Goal: Navigation & Orientation: Go to known website

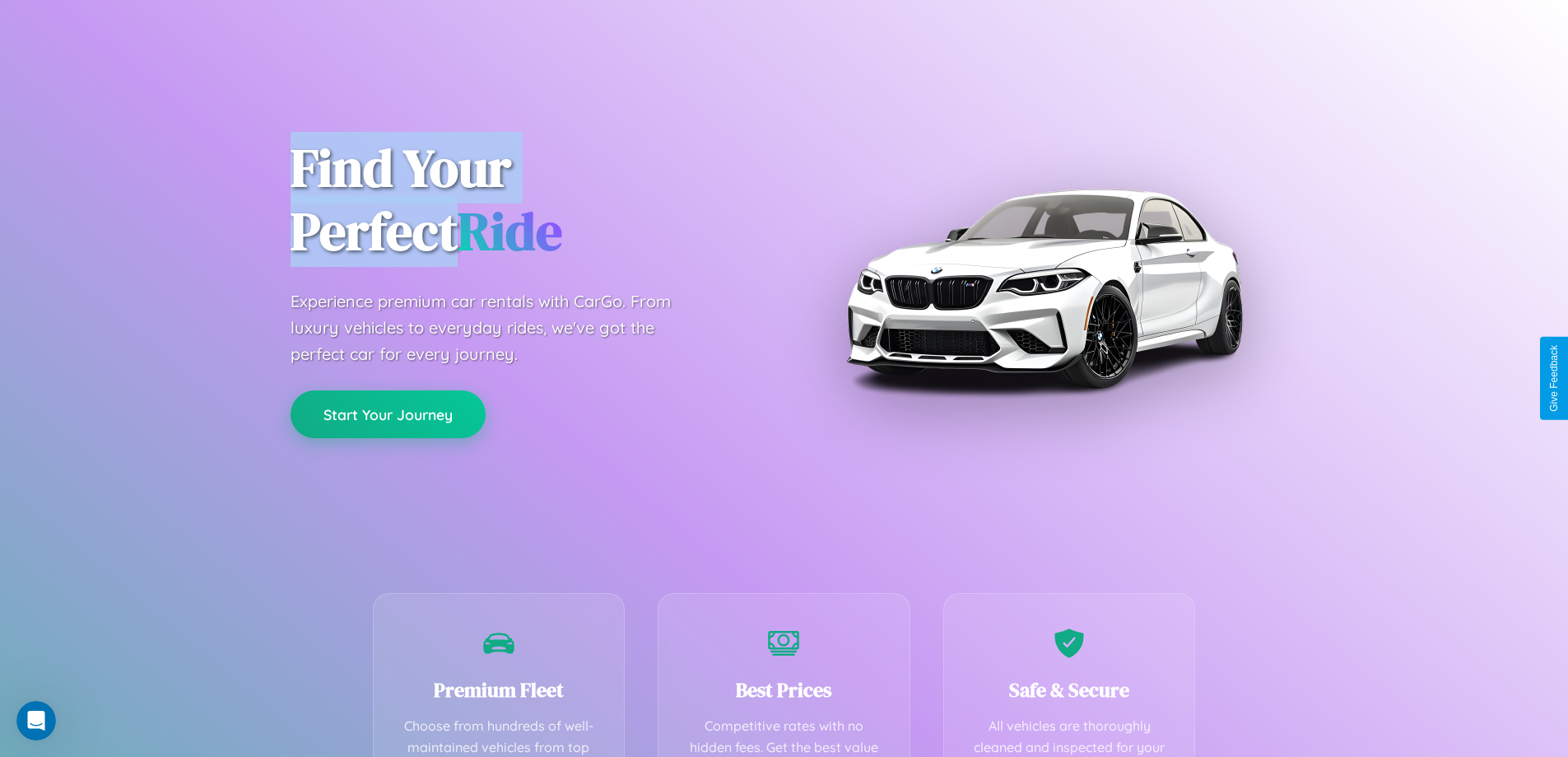
click at [387, 414] on button "Start Your Journey" at bounding box center [388, 414] width 196 height 48
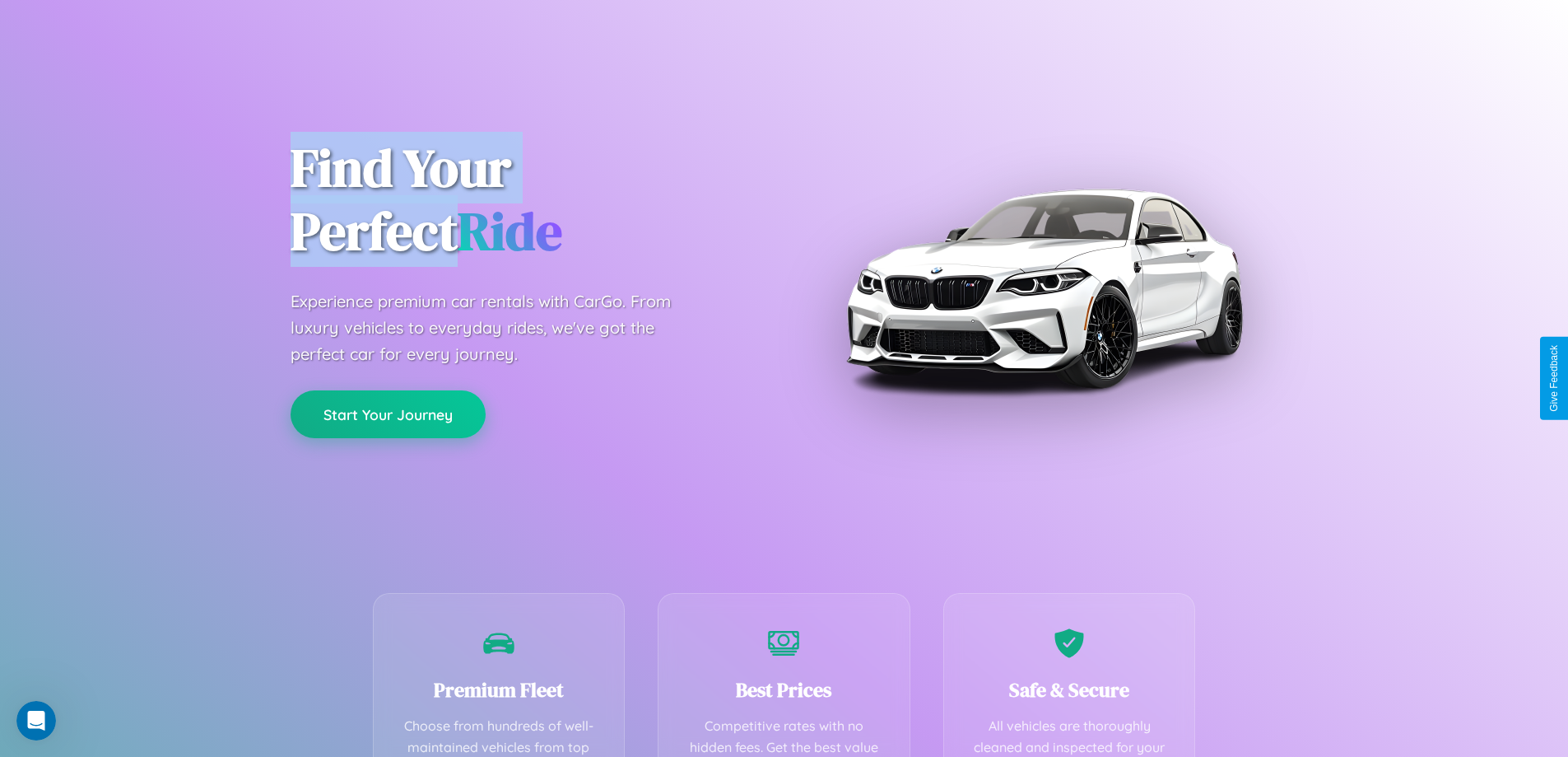
click at [387, 414] on button "Start Your Journey" at bounding box center [388, 414] width 196 height 48
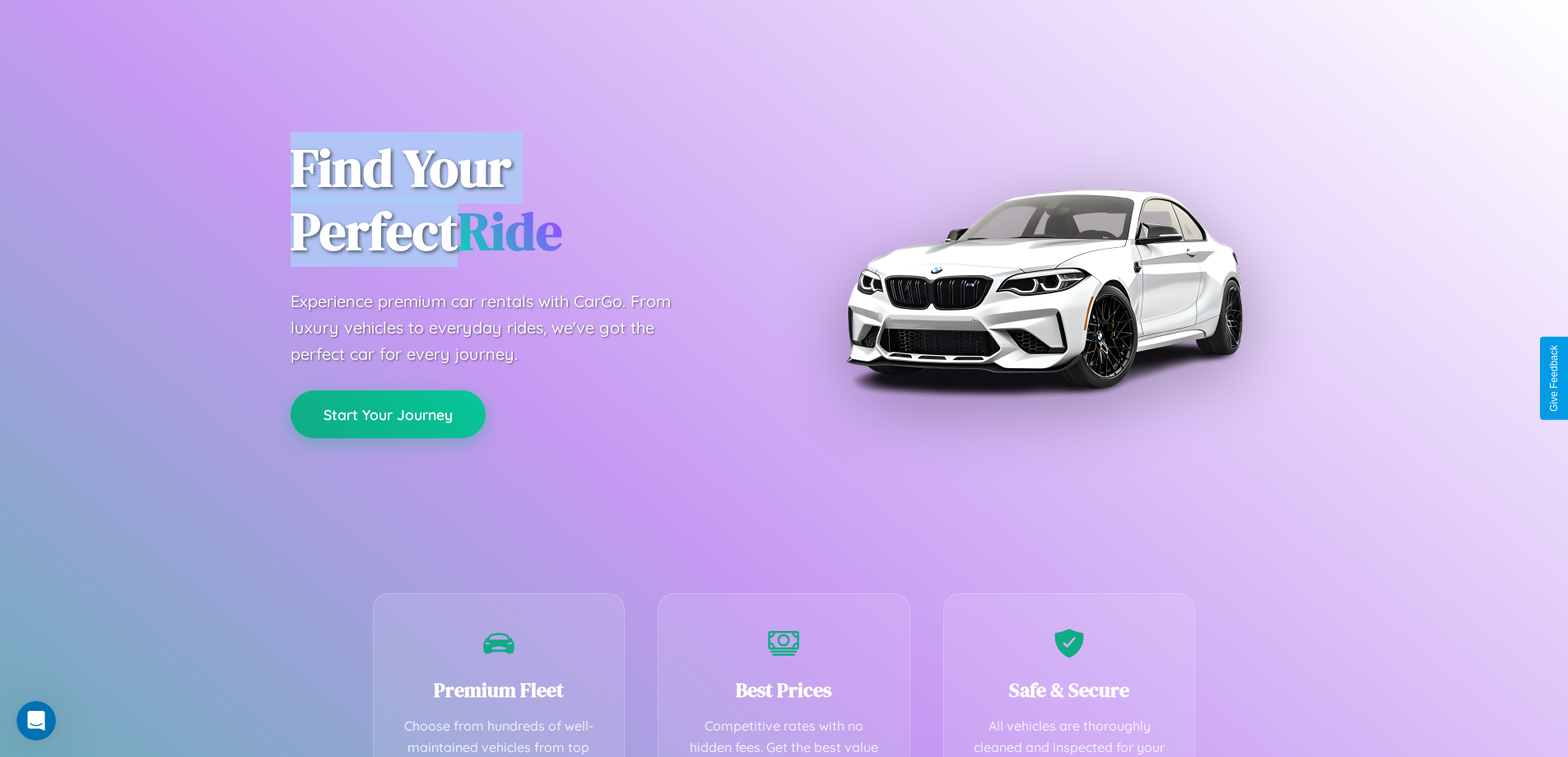
click at [387, 414] on button "Start Your Journey" at bounding box center [388, 414] width 196 height 48
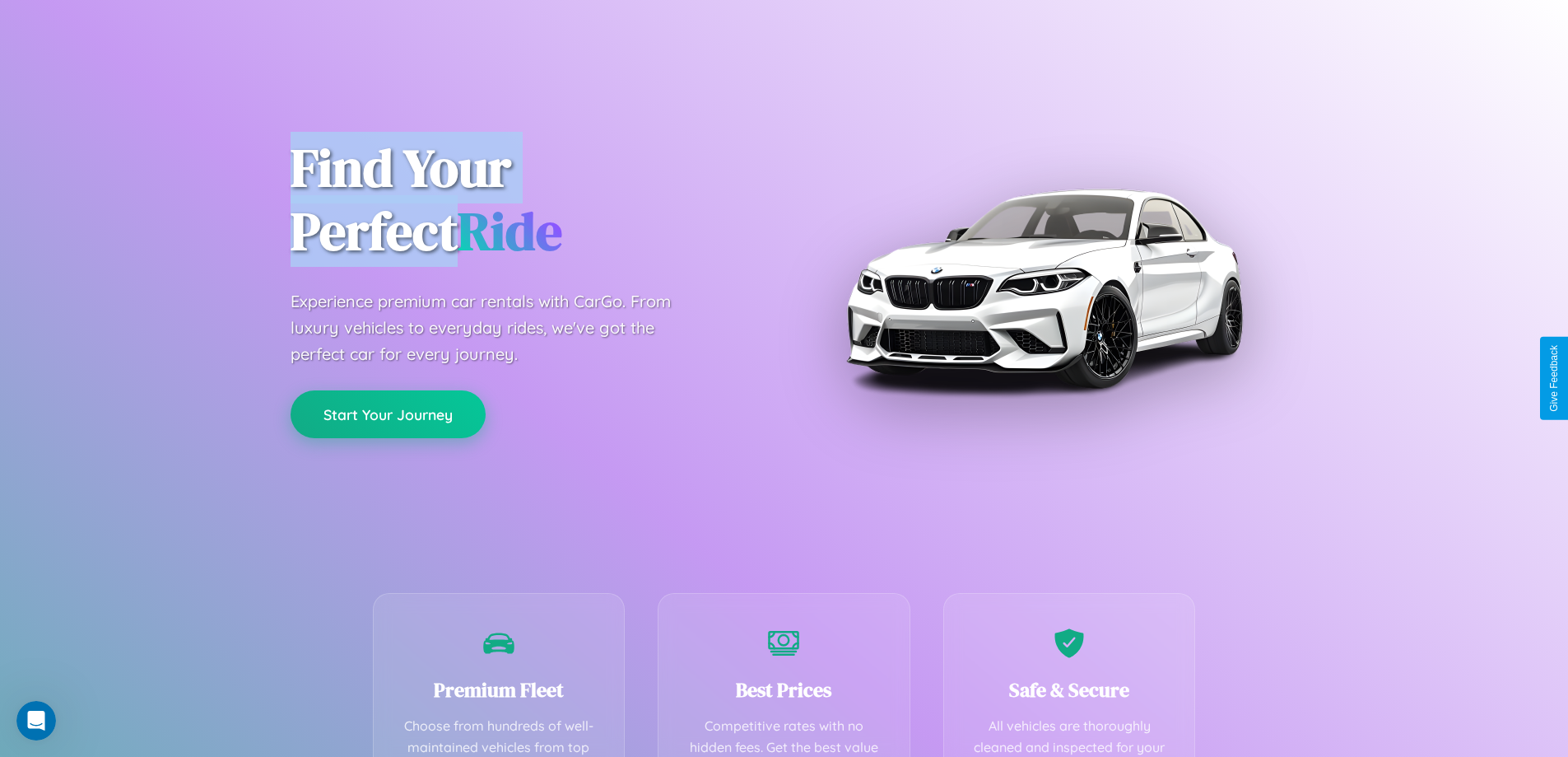
click at [387, 414] on button "Start Your Journey" at bounding box center [388, 414] width 196 height 48
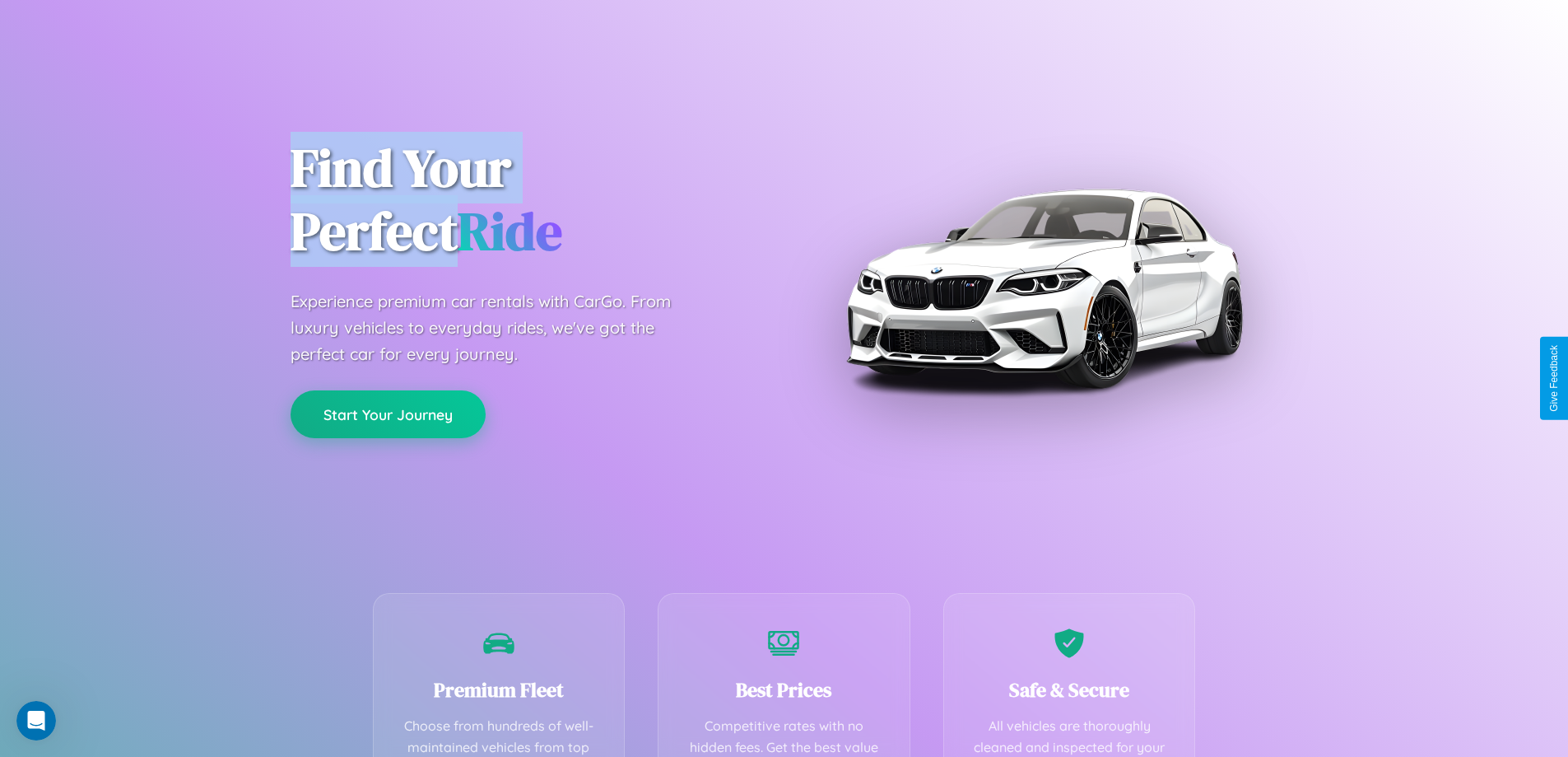
click at [387, 414] on button "Start Your Journey" at bounding box center [388, 414] width 196 height 48
